Goal: Task Accomplishment & Management: Manage account settings

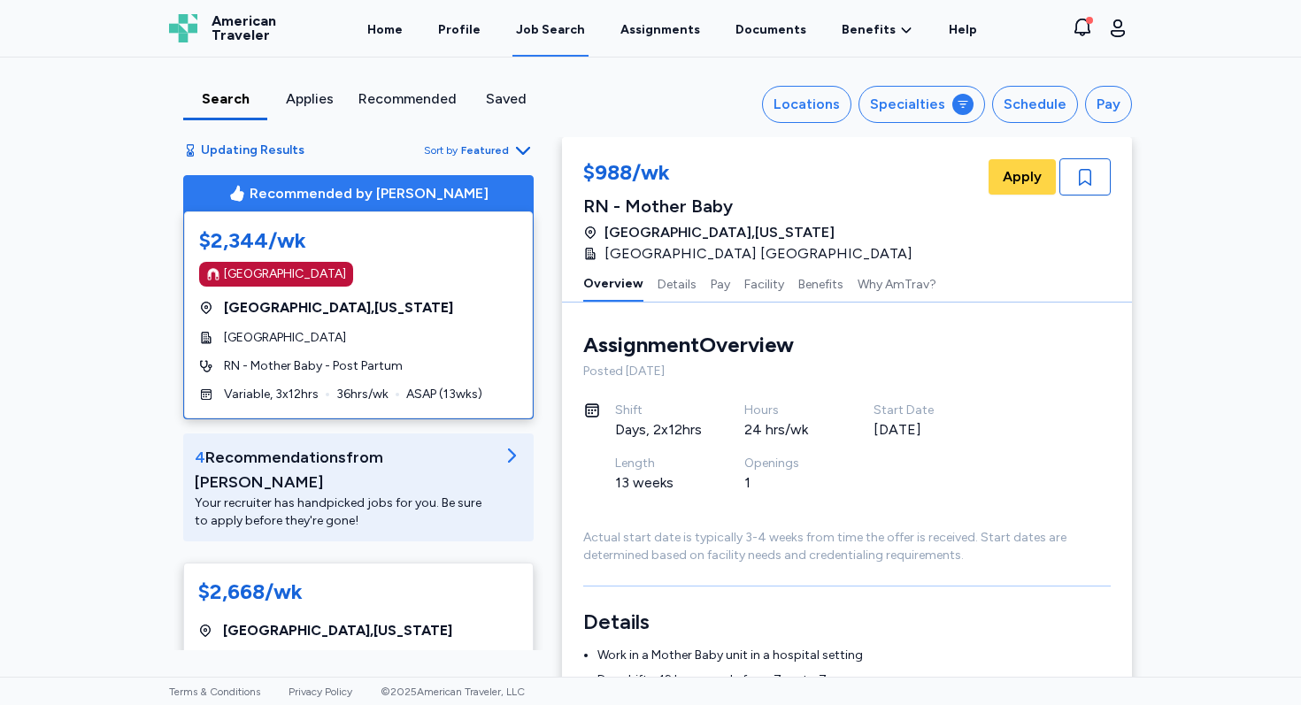
scroll to position [2932, 0]
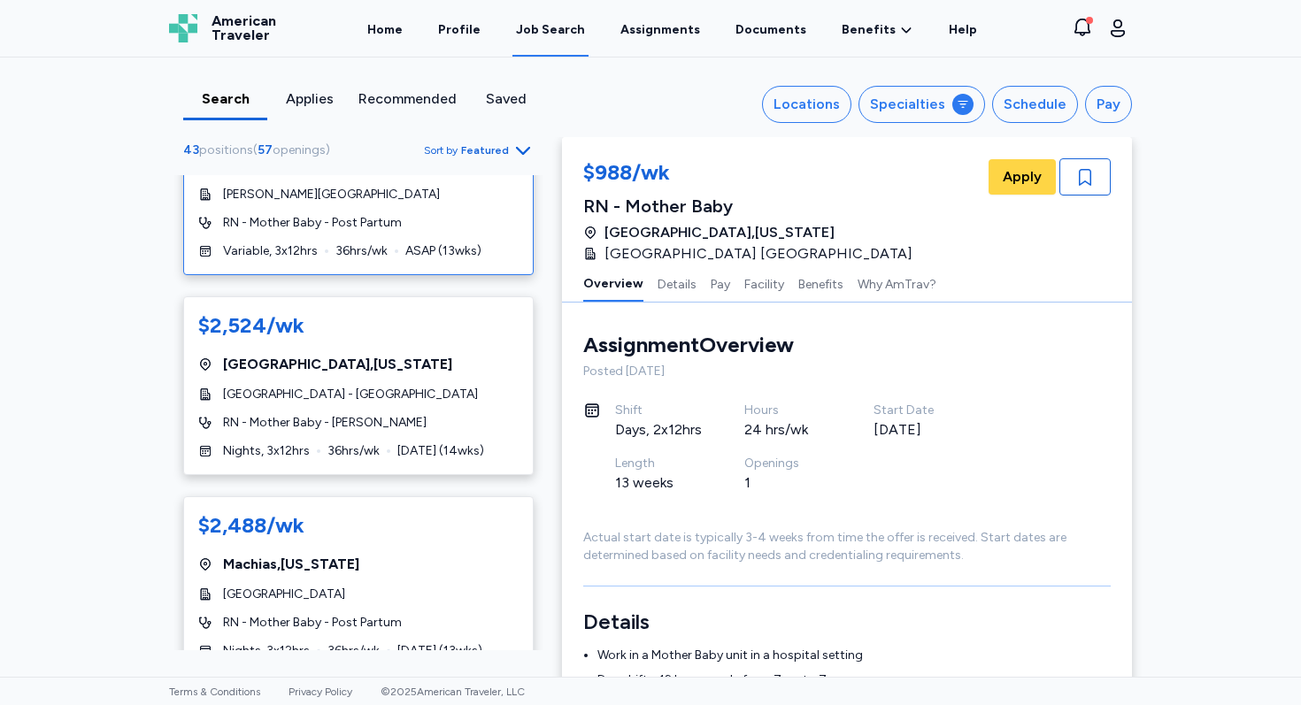
scroll to position [878, 0]
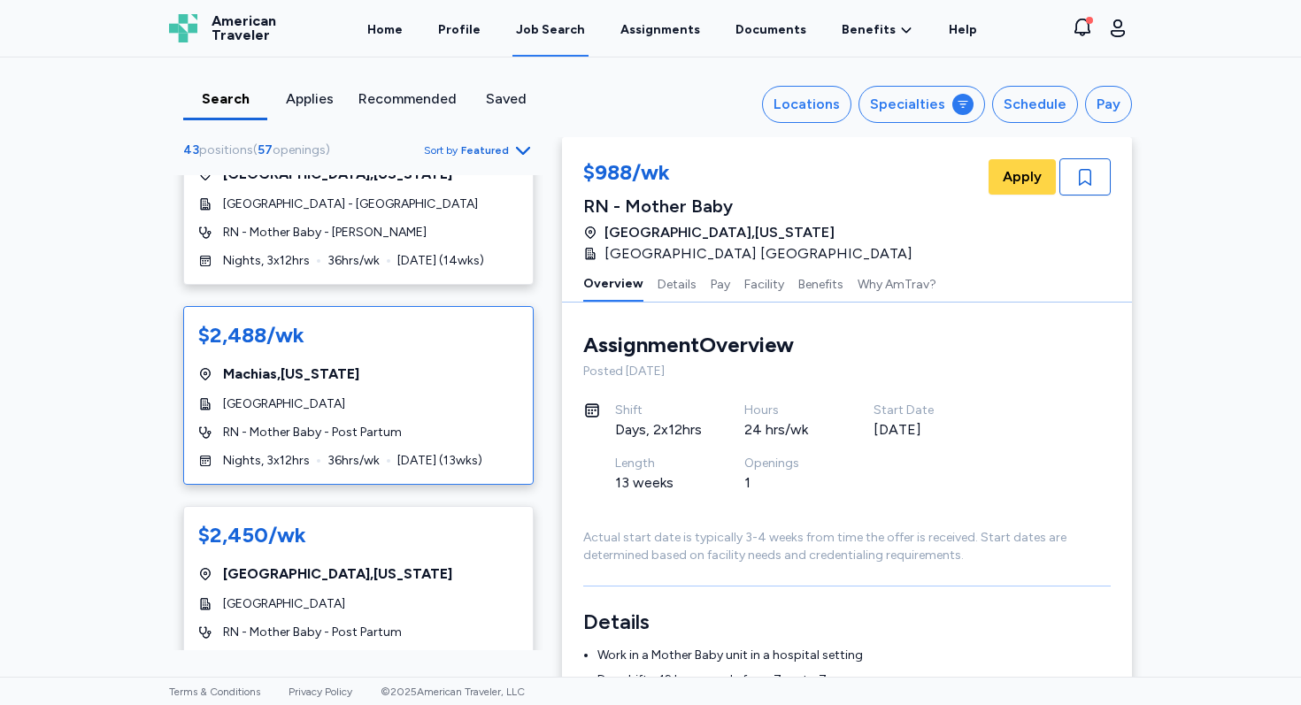
click at [464, 366] on div "$2,488/wk Machias , Maine Down East Community Hospital RN - Mother Baby - Post …" at bounding box center [358, 395] width 350 height 179
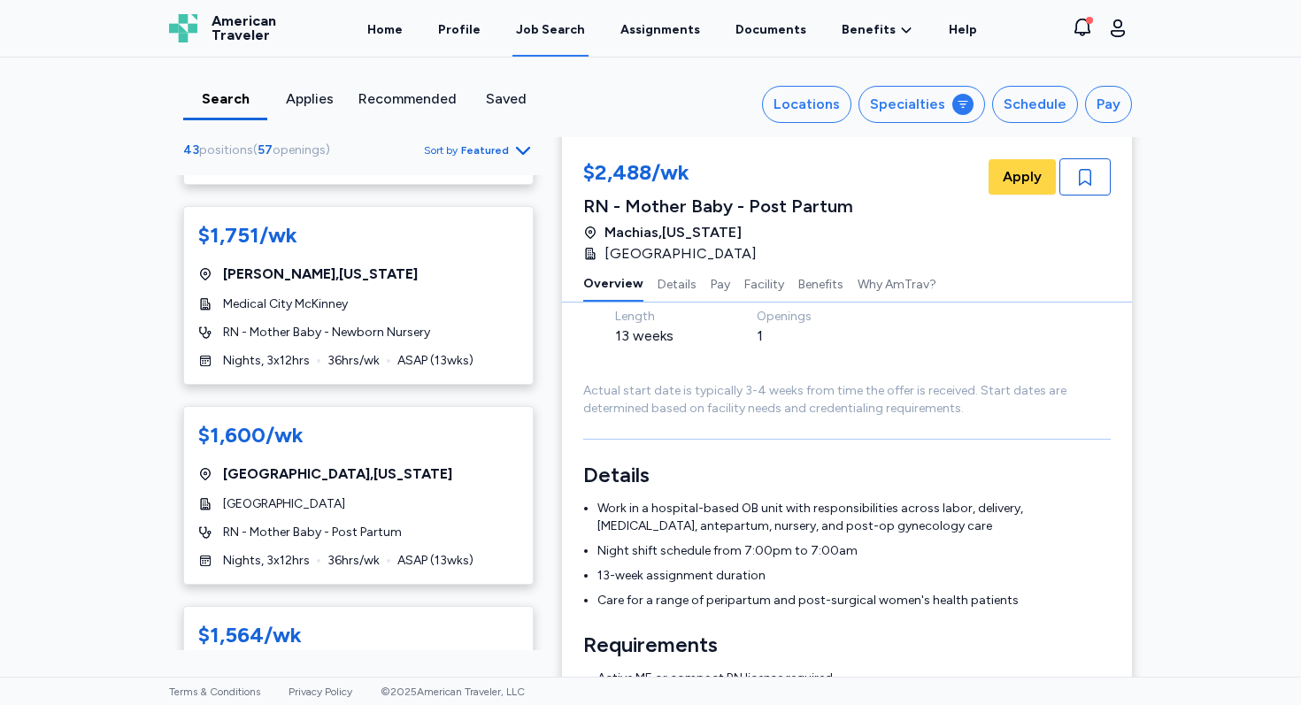
scroll to position [5764, 0]
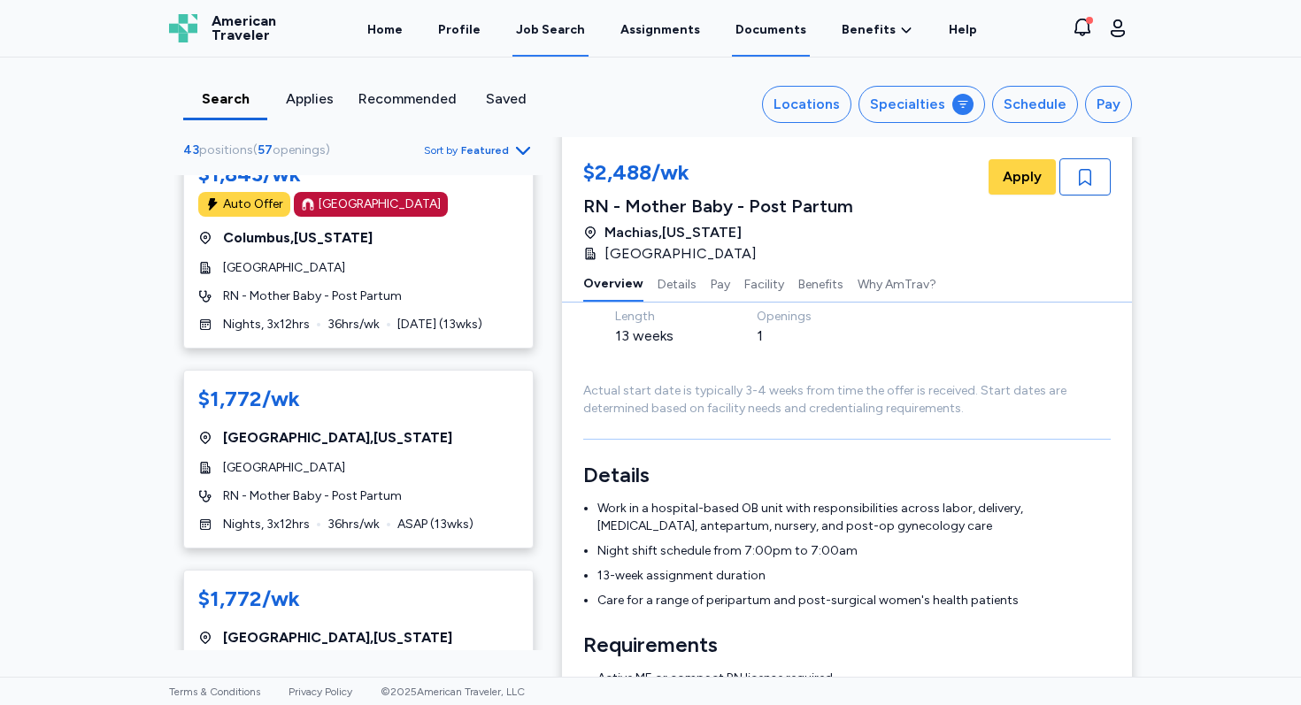
click at [788, 36] on link "Documents" at bounding box center [771, 29] width 78 height 55
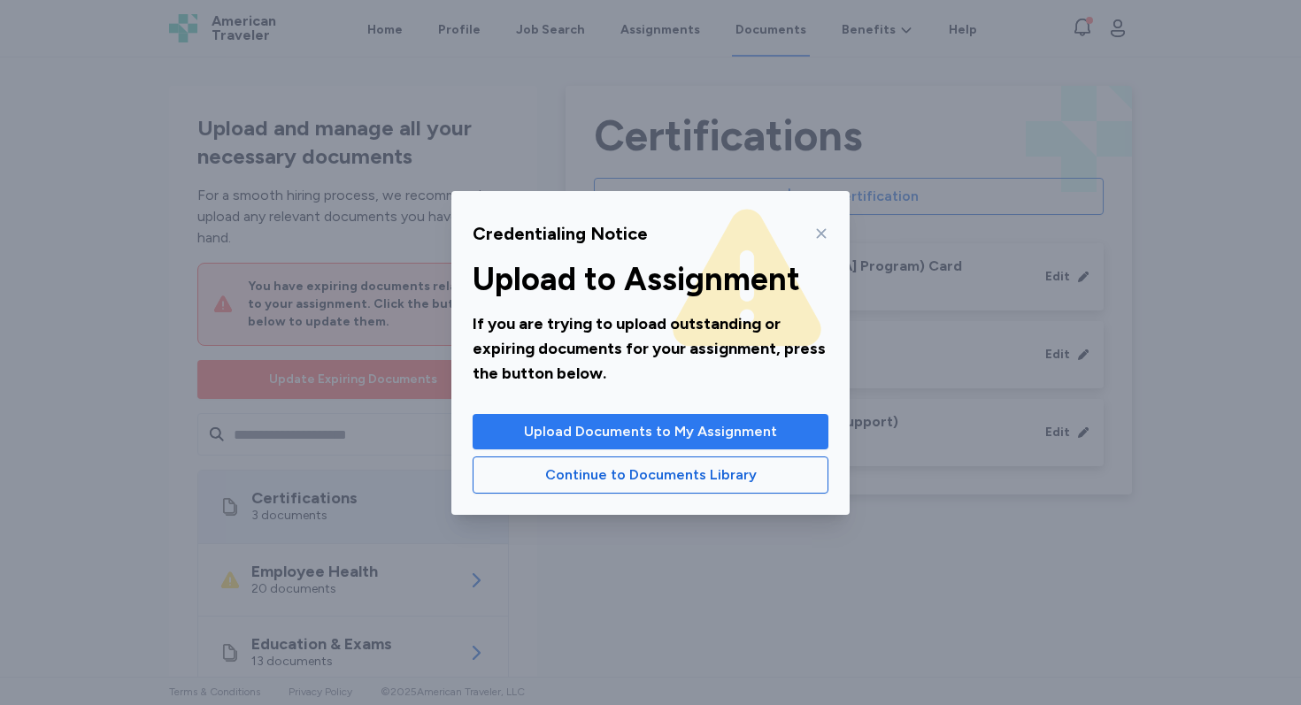
click at [746, 431] on span "Upload Documents to My Assignment" at bounding box center [650, 431] width 253 height 21
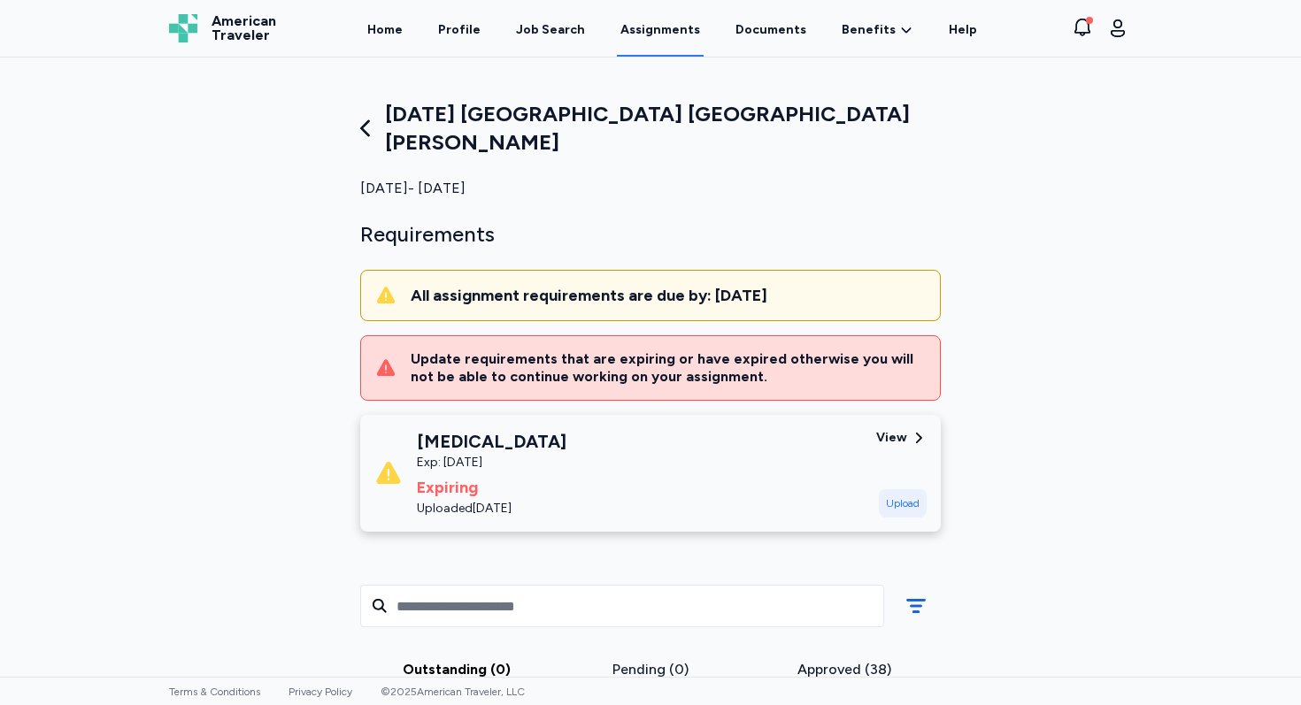
scroll to position [68, 0]
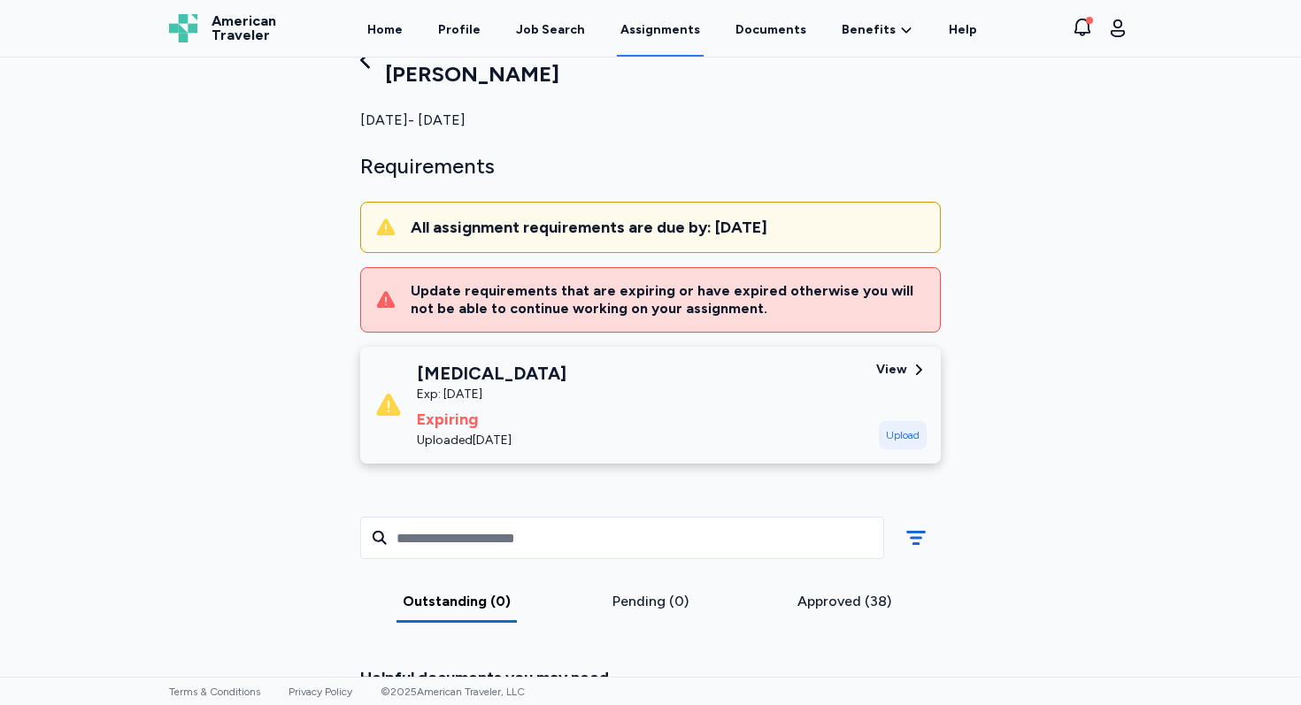
click at [893, 361] on div "View" at bounding box center [891, 370] width 31 height 18
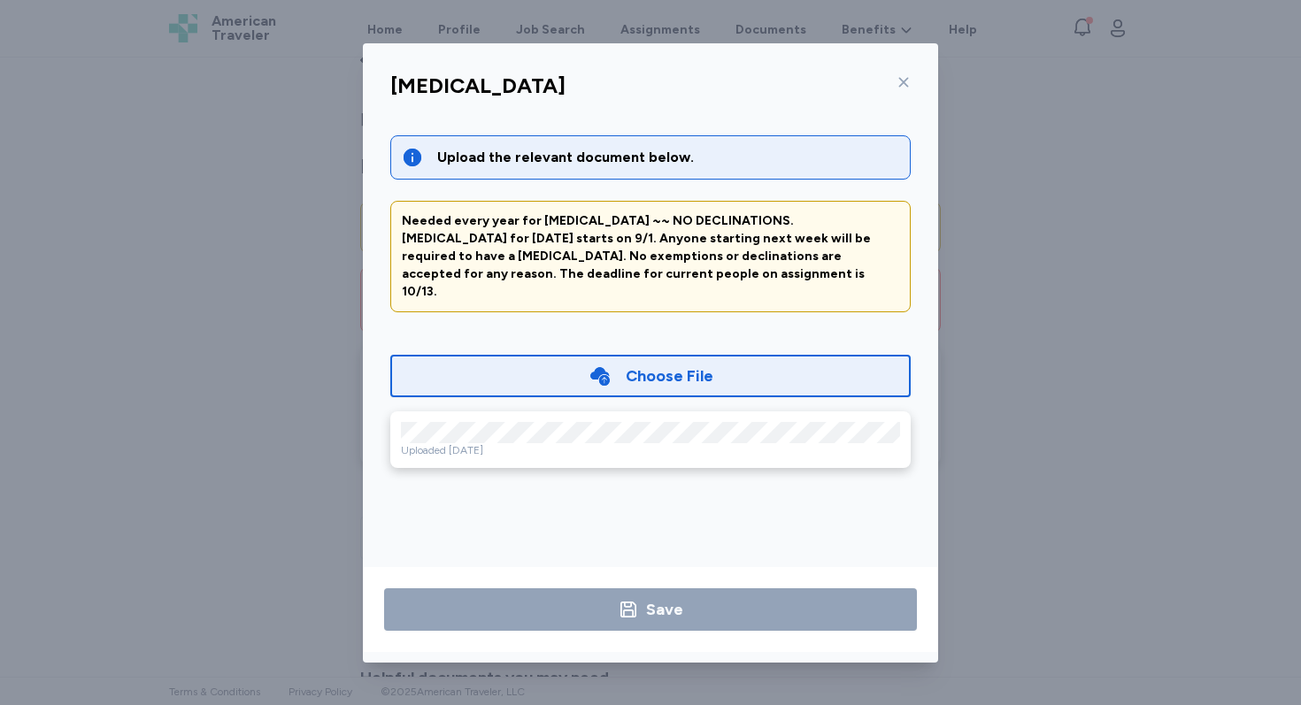
click at [665, 364] on div "Choose File" at bounding box center [670, 376] width 88 height 25
